Goal: Information Seeking & Learning: Learn about a topic

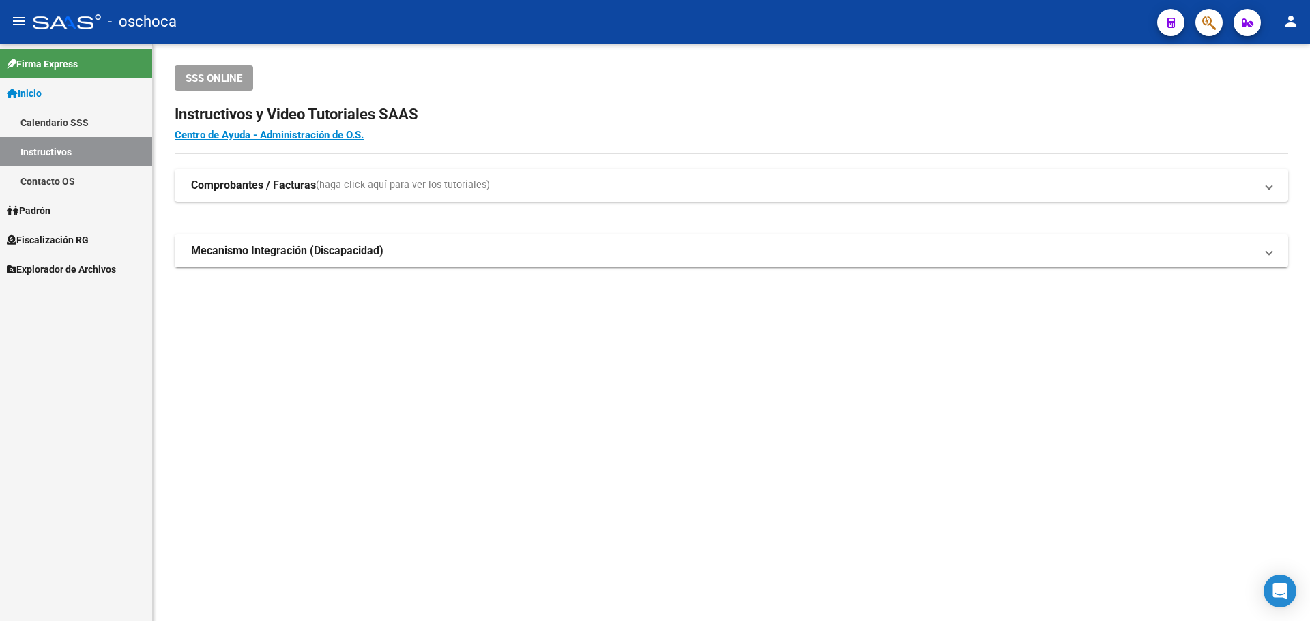
click at [53, 233] on span "Fiscalización RG" at bounding box center [48, 240] width 82 height 15
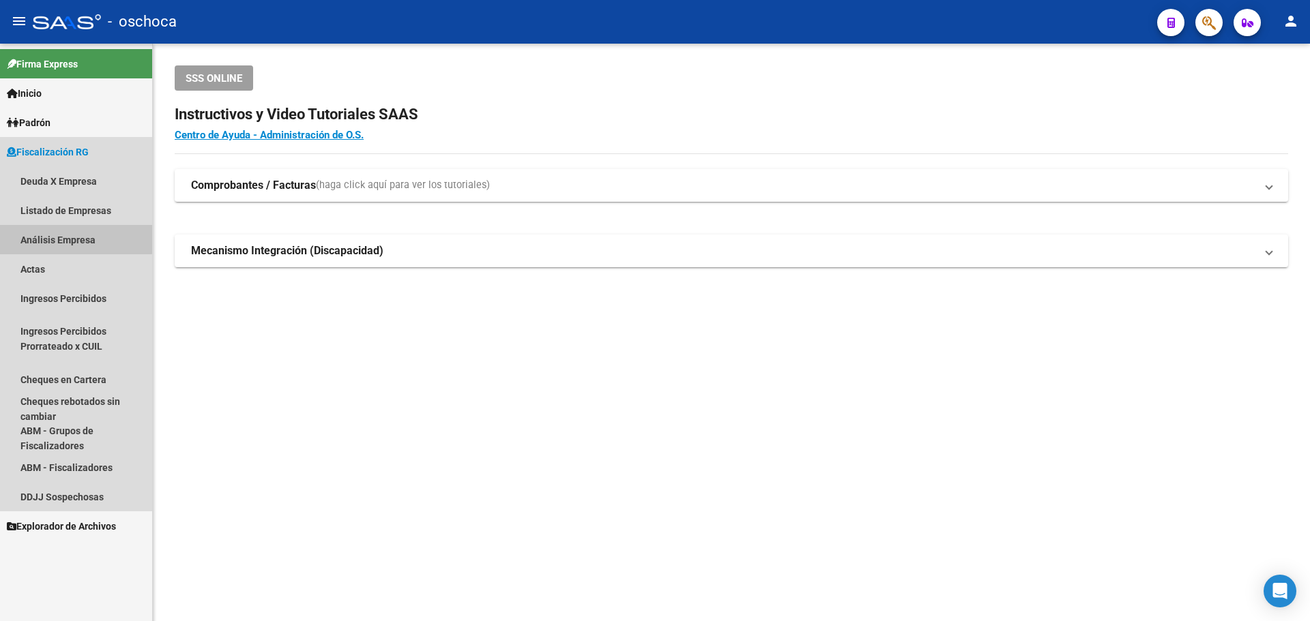
click at [35, 237] on link "Análisis Empresa" at bounding box center [76, 239] width 152 height 29
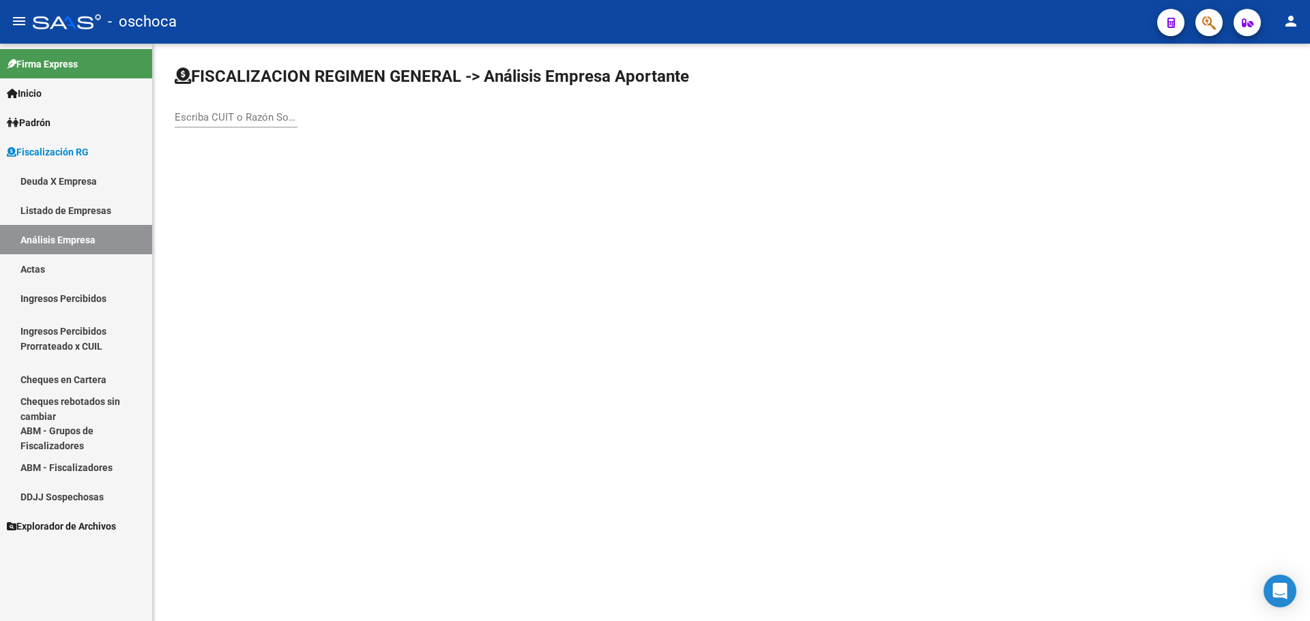
click at [272, 121] on input "Escriba CUIT o Razón Social para buscar" at bounding box center [236, 117] width 123 height 12
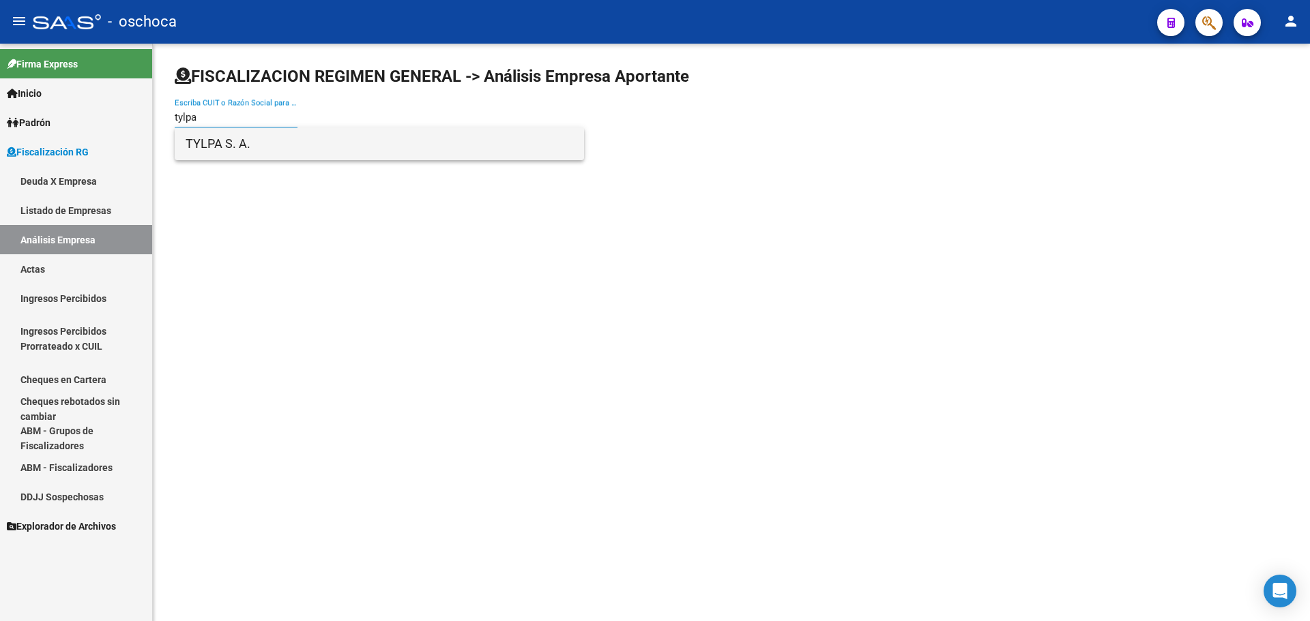
type input "tylpa"
click at [257, 140] on span "TYLPA S. A." at bounding box center [379, 144] width 387 height 33
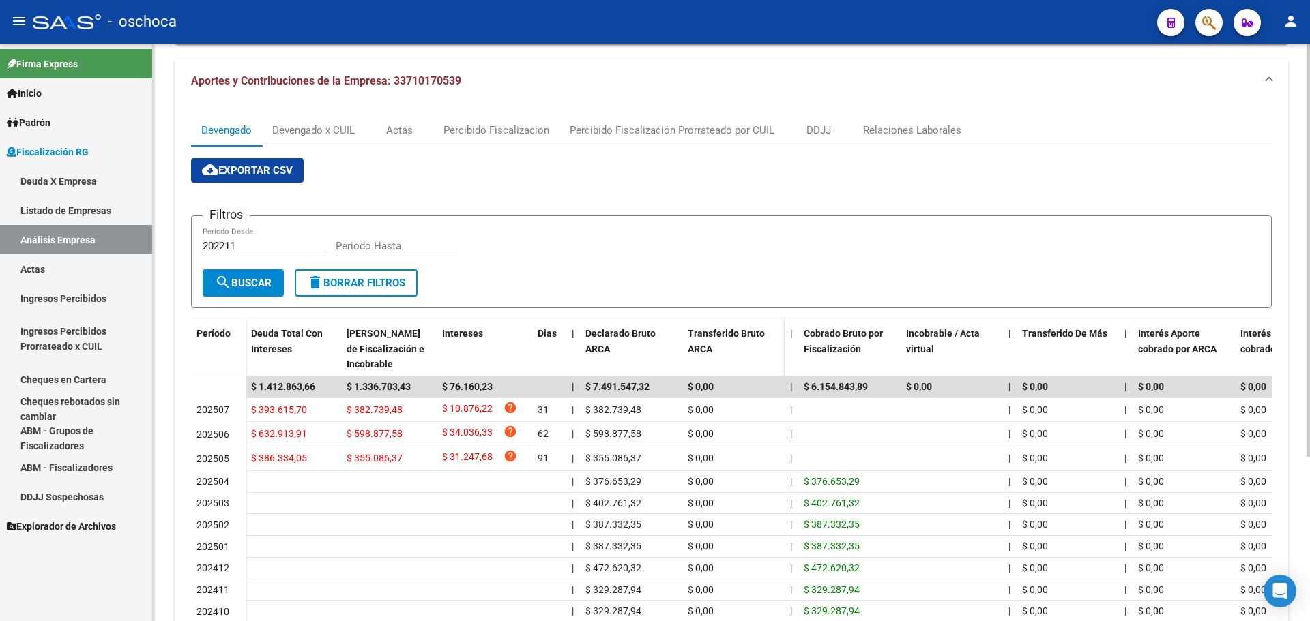
scroll to position [136, 0]
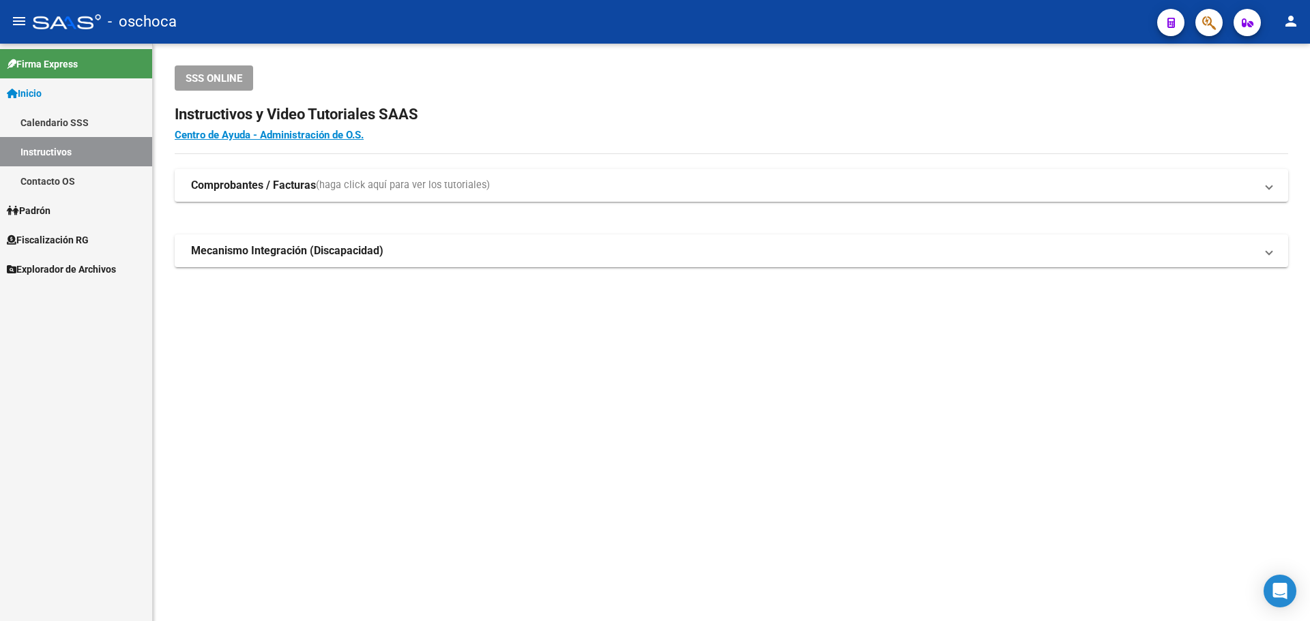
click at [56, 238] on span "Fiscalización RG" at bounding box center [48, 240] width 82 height 15
click at [65, 230] on link "Fiscalización RG" at bounding box center [76, 239] width 152 height 29
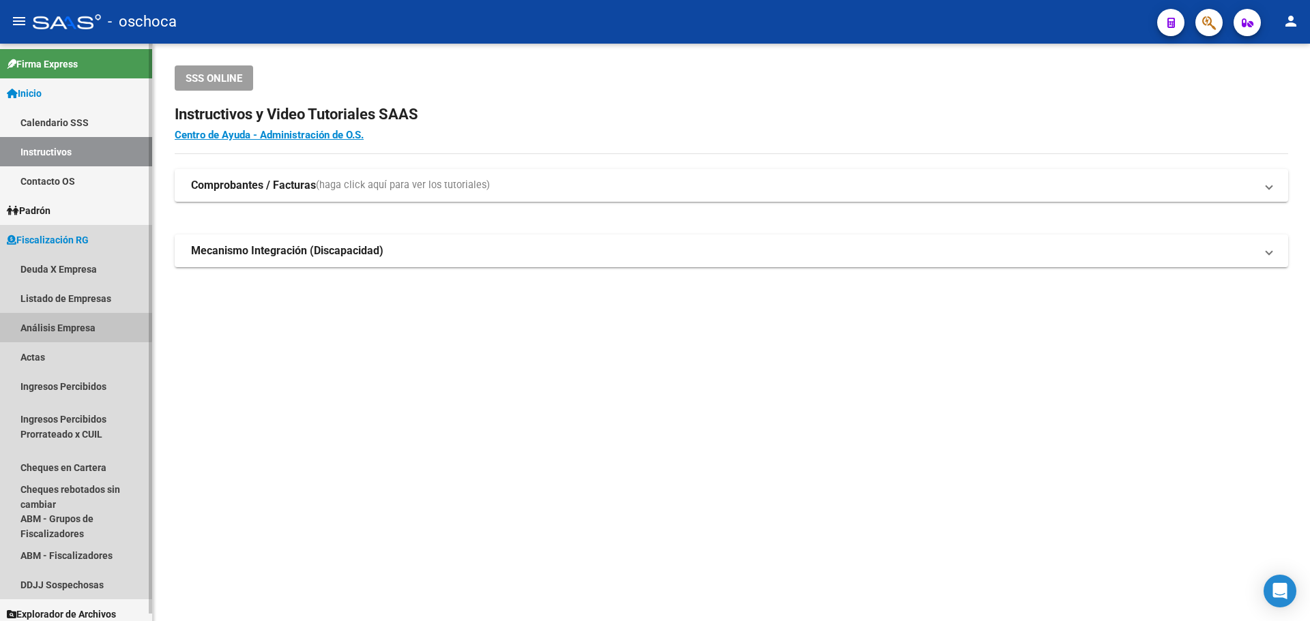
click at [65, 325] on link "Análisis Empresa" at bounding box center [76, 327] width 152 height 29
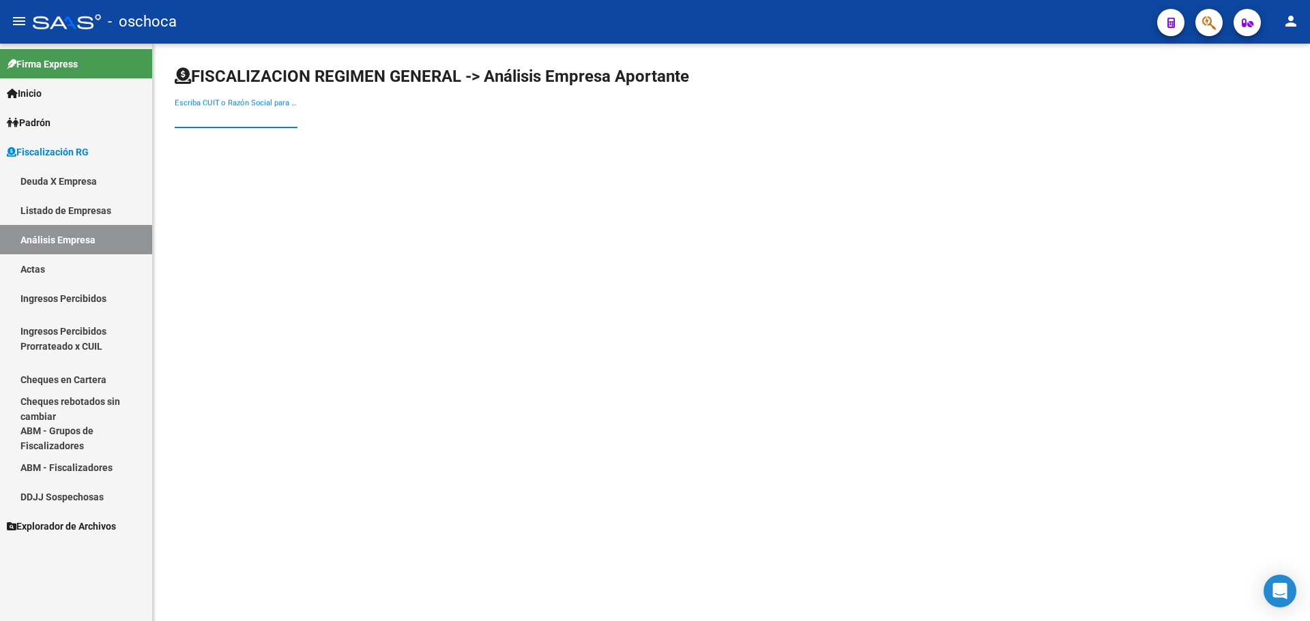
click at [231, 119] on input "Escriba CUIT o Razón Social para buscar" at bounding box center [236, 117] width 123 height 12
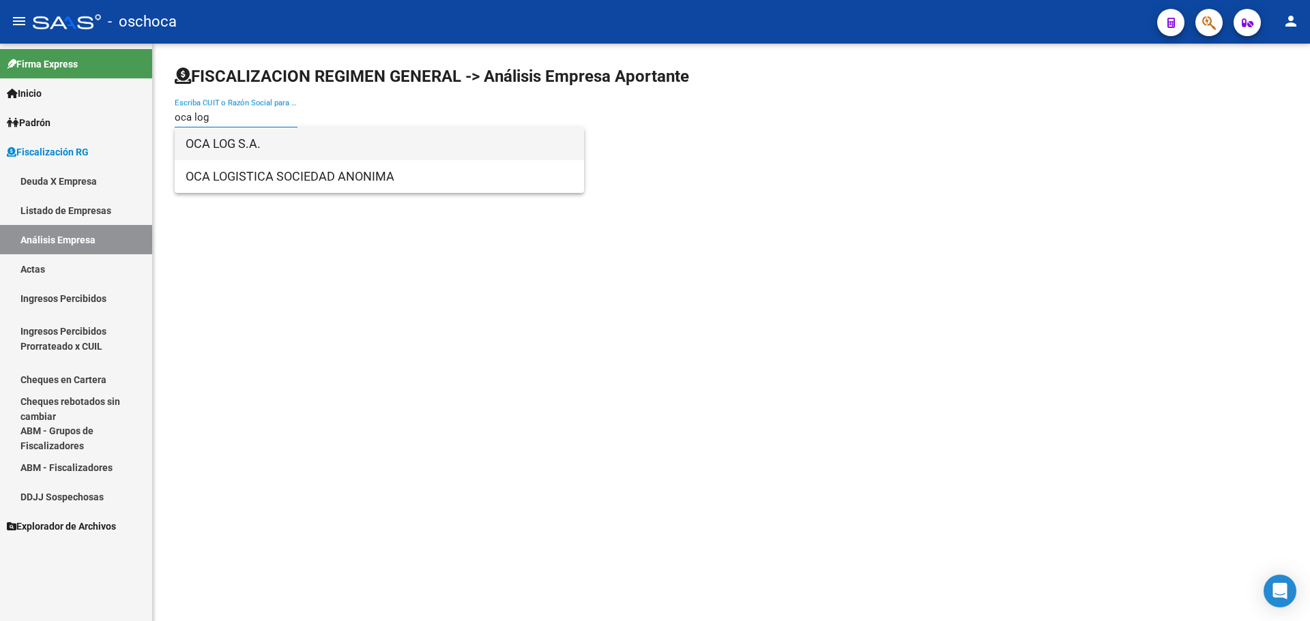
type input "oca log"
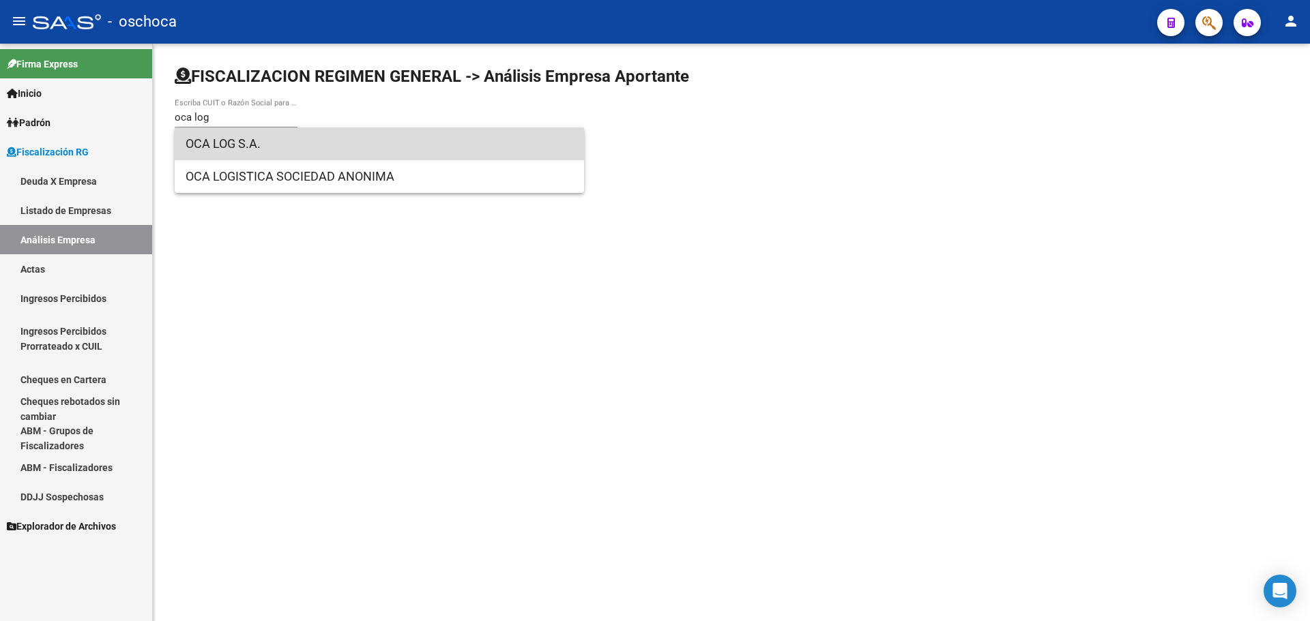
click at [218, 143] on span "OCA LOG S.A." at bounding box center [379, 144] width 387 height 33
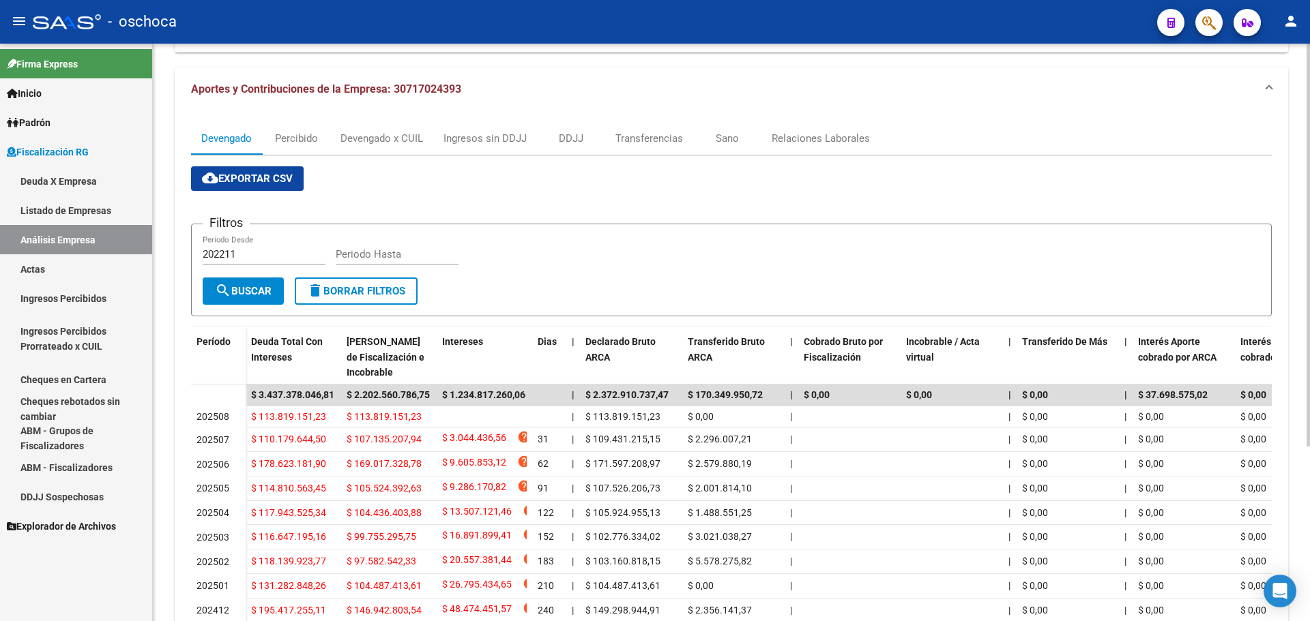
scroll to position [136, 0]
